Goal: Communication & Community: Answer question/provide support

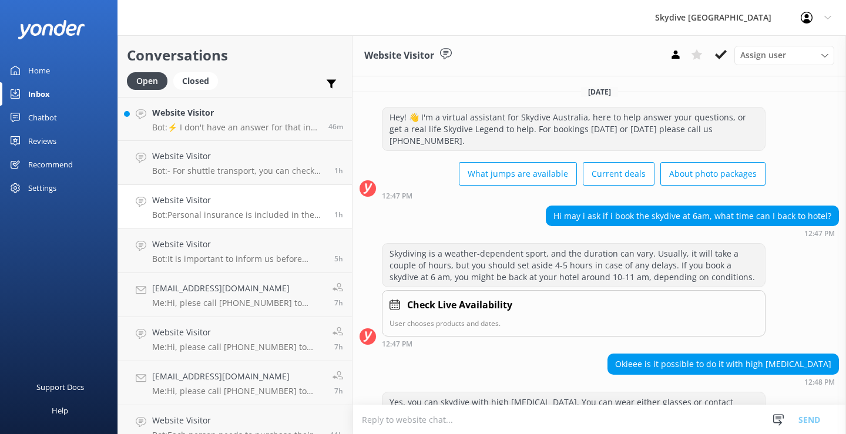
scroll to position [123, 0]
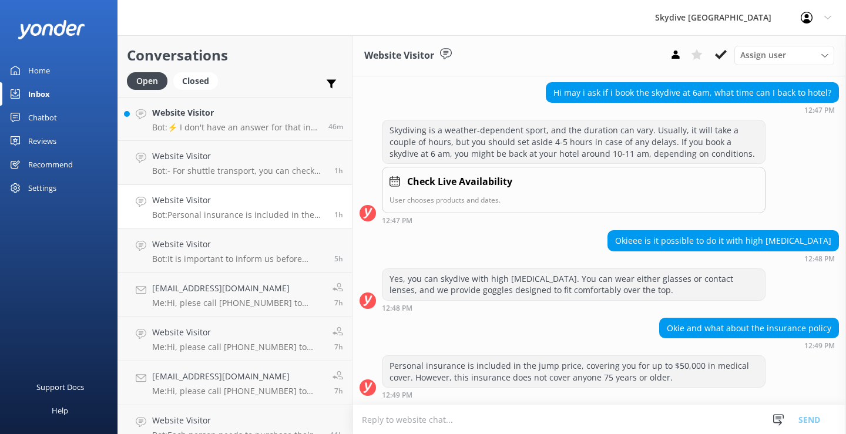
click at [197, 109] on h4 "Website Visitor" at bounding box center [236, 112] width 168 height 13
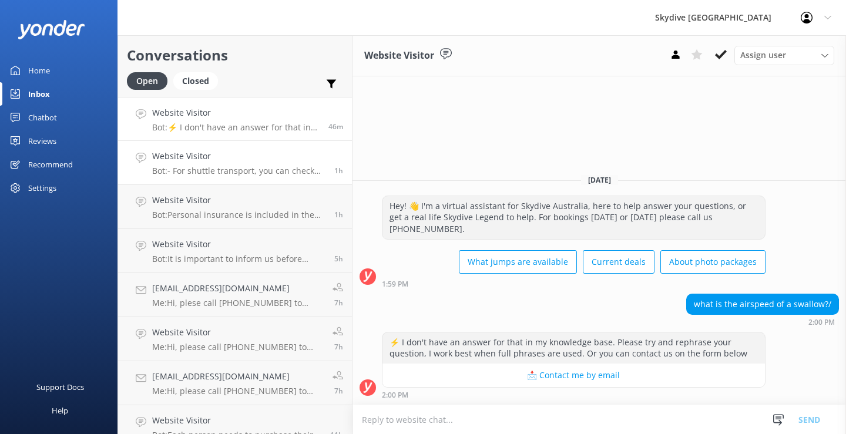
click at [215, 168] on p "Bot: - For shuttle transport, you can check availability and details at [URL][D…" at bounding box center [238, 171] width 173 height 11
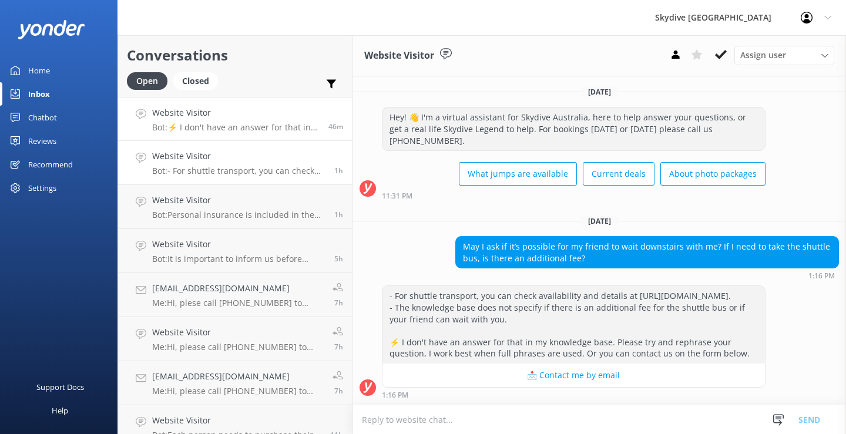
click at [219, 120] on div "Website Visitor Bot: ⚡ I don't have an answer for that in my knowledge base. Pl…" at bounding box center [236, 118] width 168 height 25
